Goal: Transaction & Acquisition: Download file/media

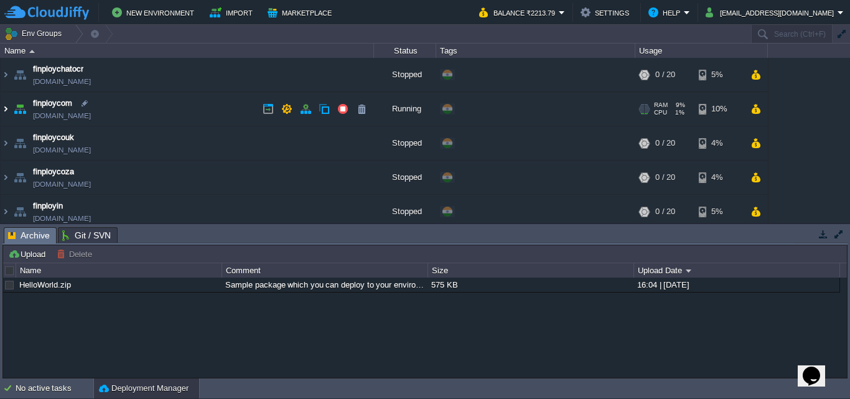
click at [5, 111] on img at bounding box center [6, 109] width 10 height 34
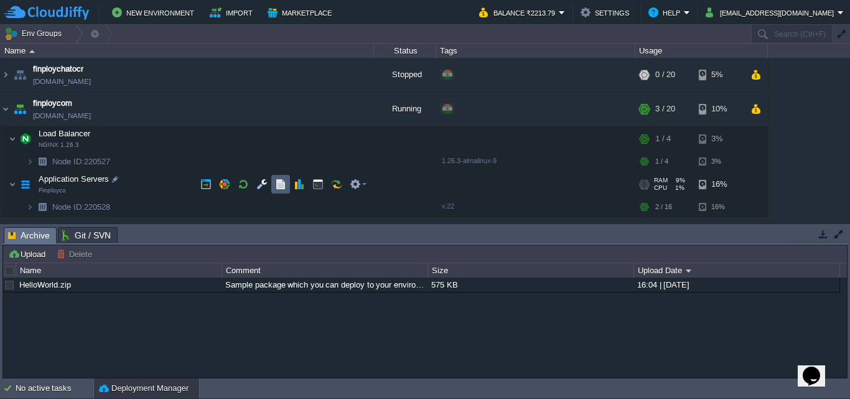
click at [279, 182] on button "button" at bounding box center [280, 184] width 11 height 11
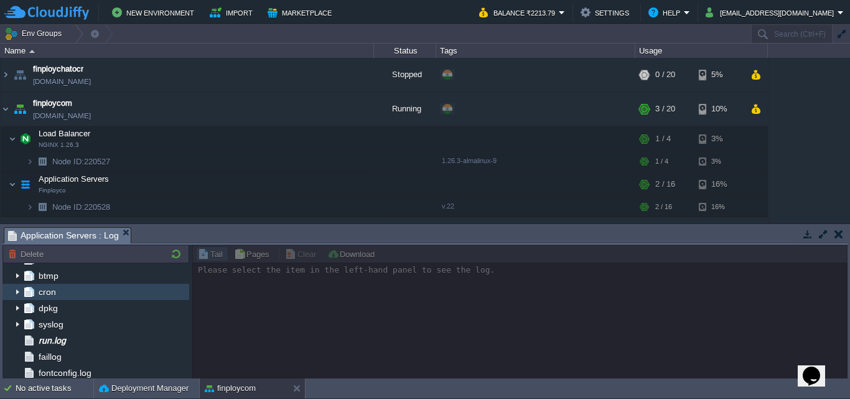
scroll to position [187, 0]
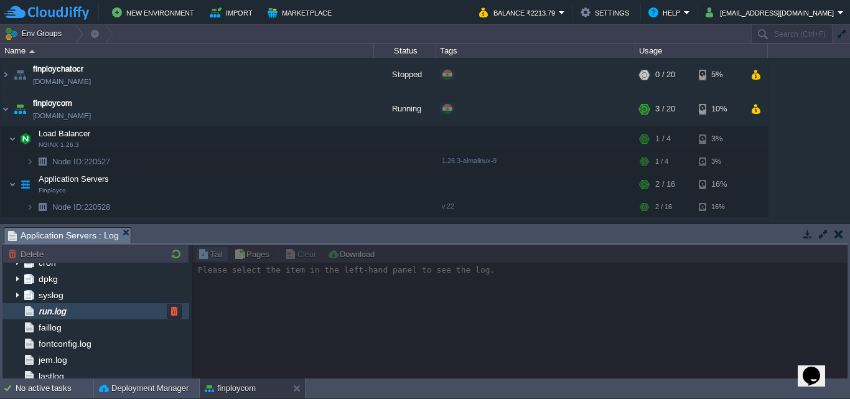
click at [84, 313] on div "run.log" at bounding box center [95, 311] width 187 height 16
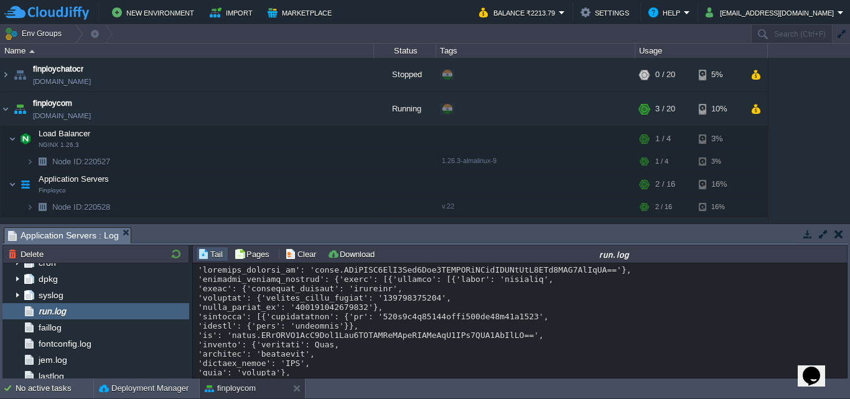
scroll to position [9376, 0]
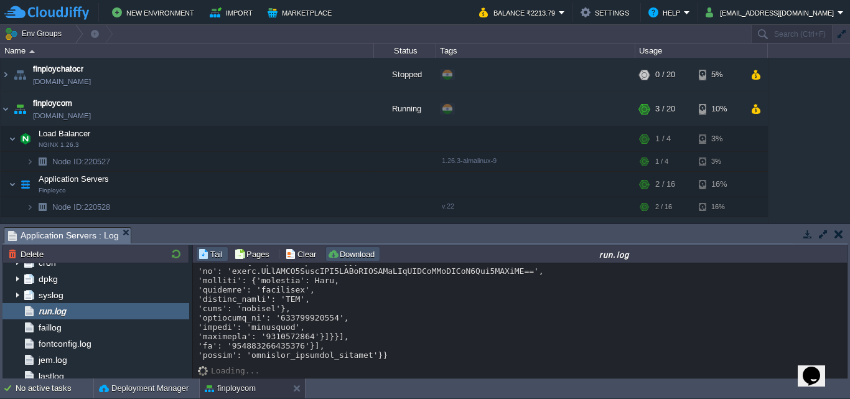
click at [335, 251] on button "Download" at bounding box center [352, 253] width 51 height 11
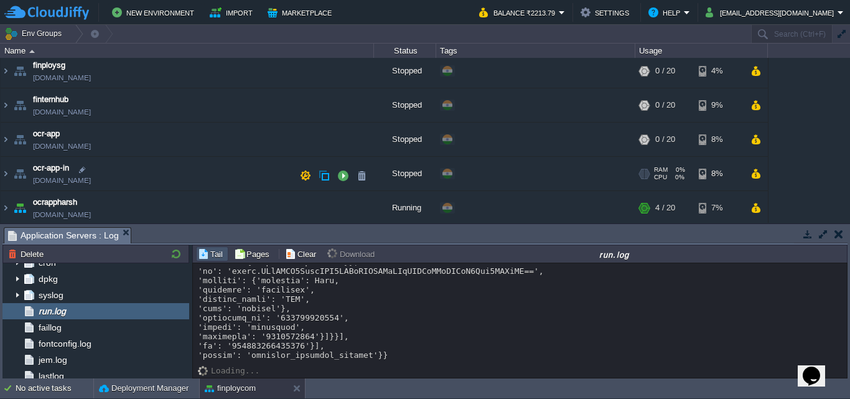
scroll to position [268, 0]
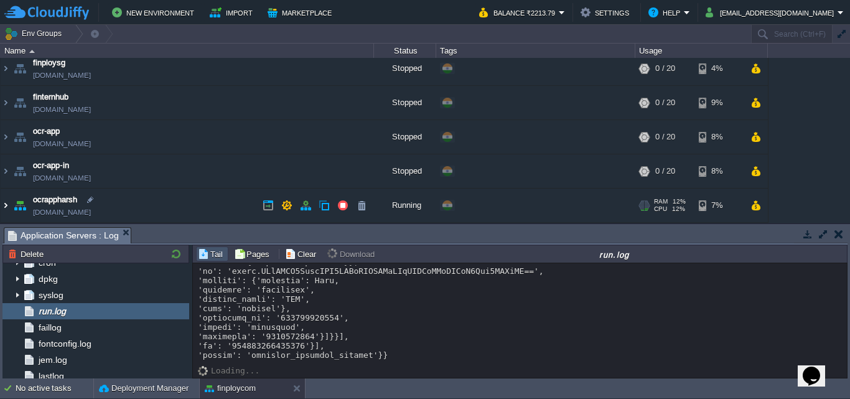
click at [4, 205] on img at bounding box center [6, 205] width 10 height 34
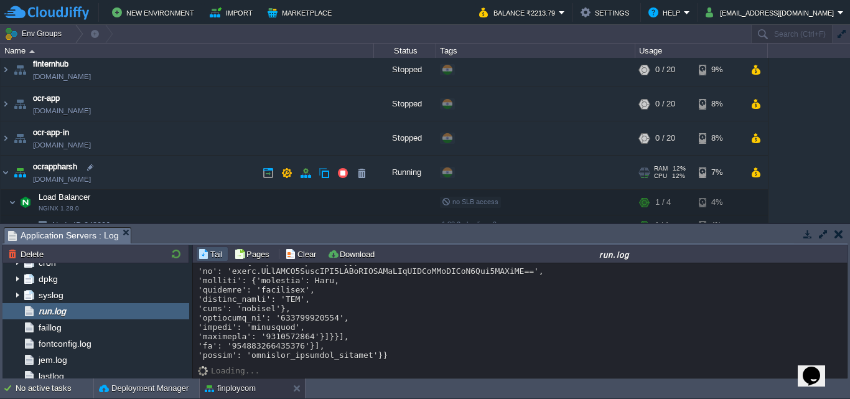
scroll to position [359, 0]
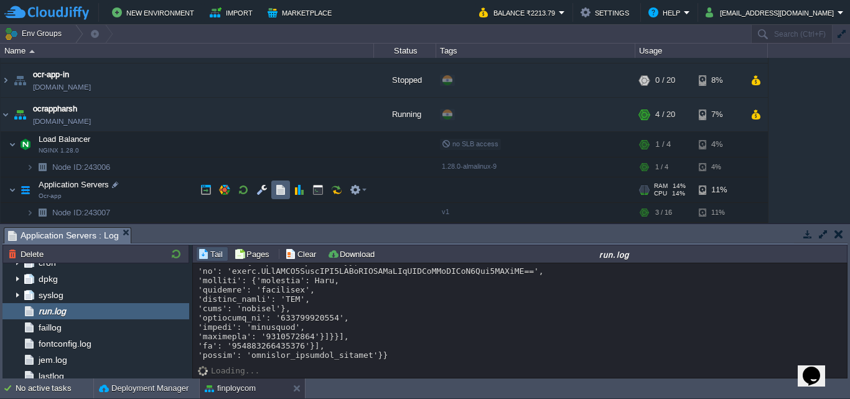
click at [272, 193] on td at bounding box center [280, 189] width 19 height 19
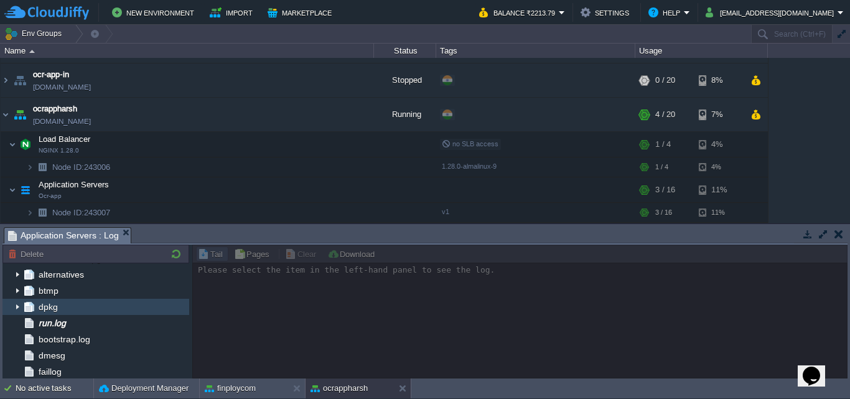
scroll to position [124, 0]
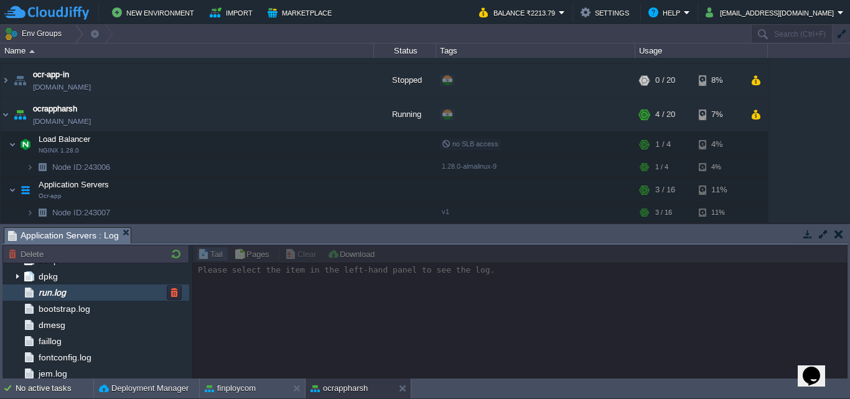
click at [68, 290] on span "run.log" at bounding box center [52, 292] width 32 height 11
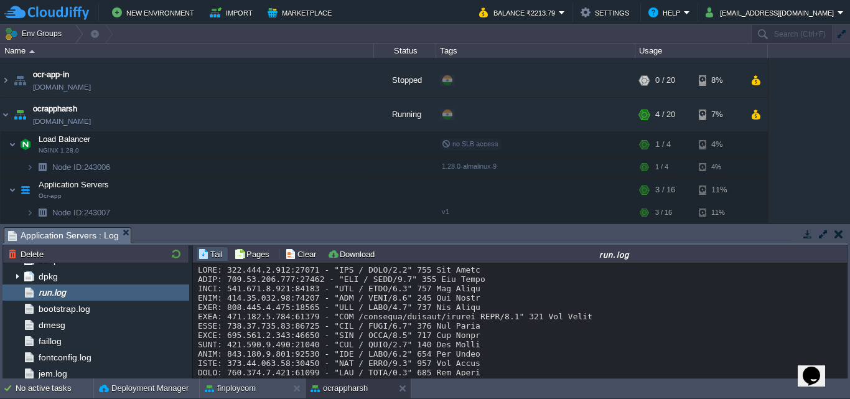
scroll to position [10468, 0]
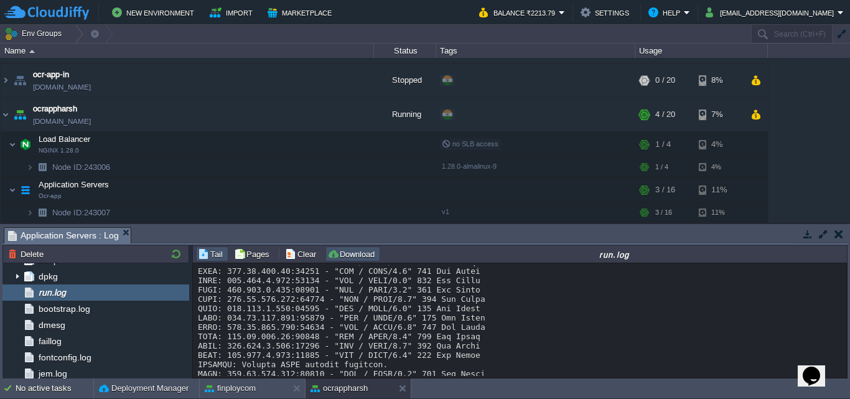
click at [356, 257] on button "Download" at bounding box center [352, 253] width 51 height 11
